Goal: Task Accomplishment & Management: Complete application form

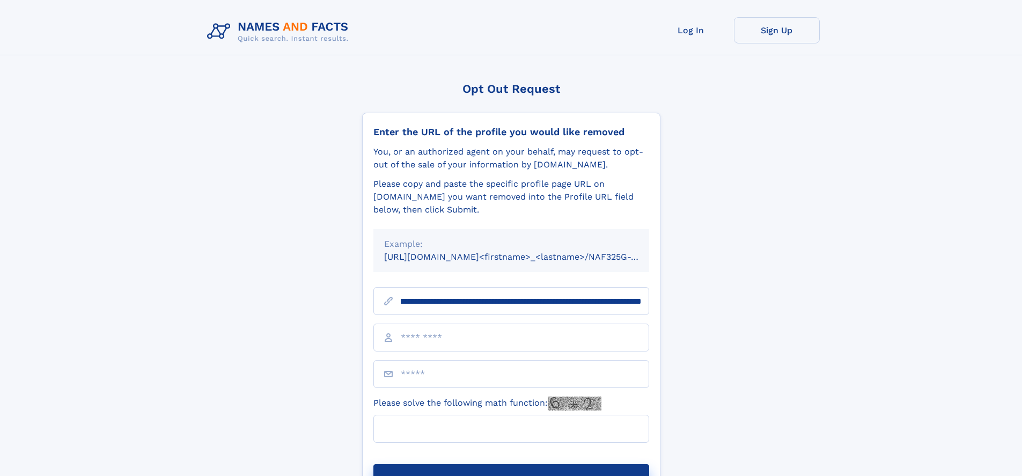
scroll to position [0, 127]
type input "**********"
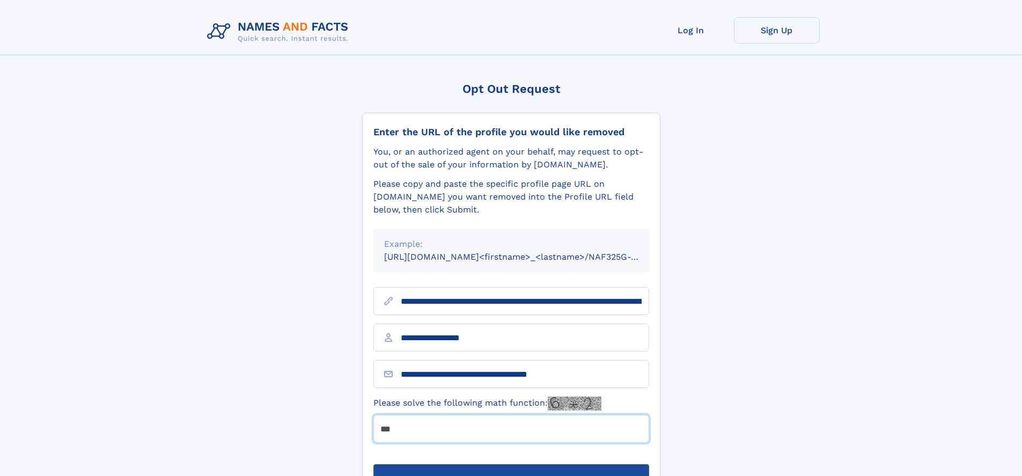
type input "***"
click at [511, 464] on button "Submit Opt Out Request" at bounding box center [512, 481] width 276 height 34
